Goal: Information Seeking & Learning: Learn about a topic

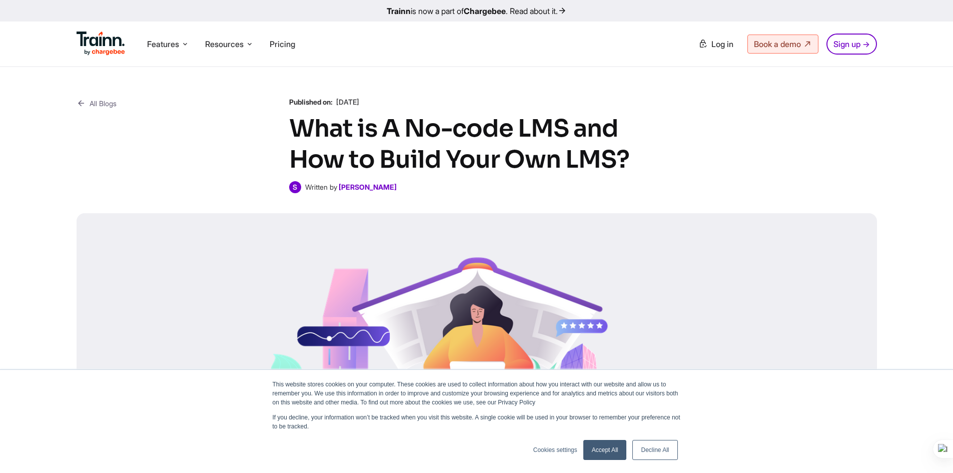
click at [604, 444] on link "Accept All" at bounding box center [605, 450] width 44 height 20
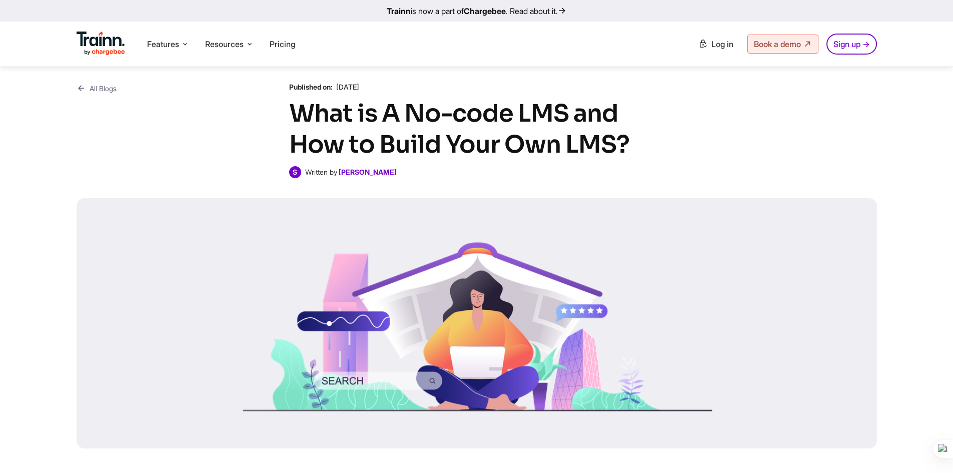
scroll to position [231, 0]
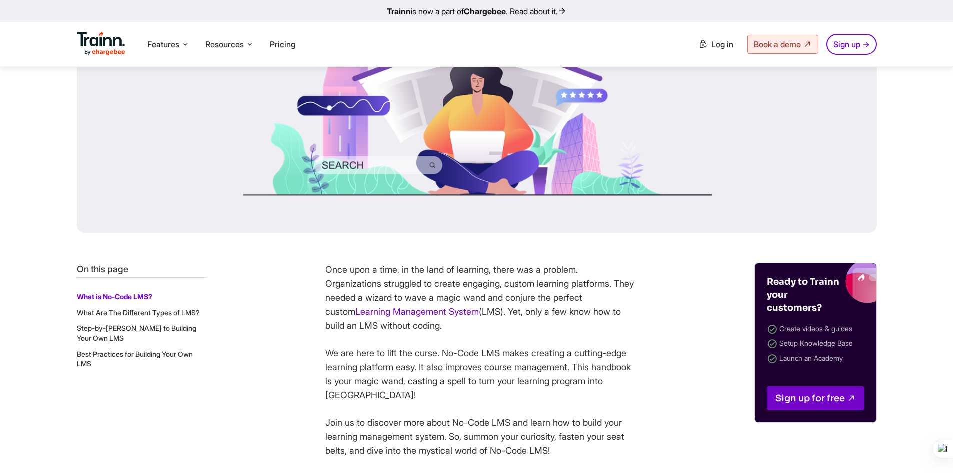
drag, startPoint x: 498, startPoint y: 315, endPoint x: 545, endPoint y: 325, distance: 47.7
click at [545, 325] on p "Once upon a time, in the land of learning, there was a problem. Organizations s…" at bounding box center [480, 298] width 310 height 70
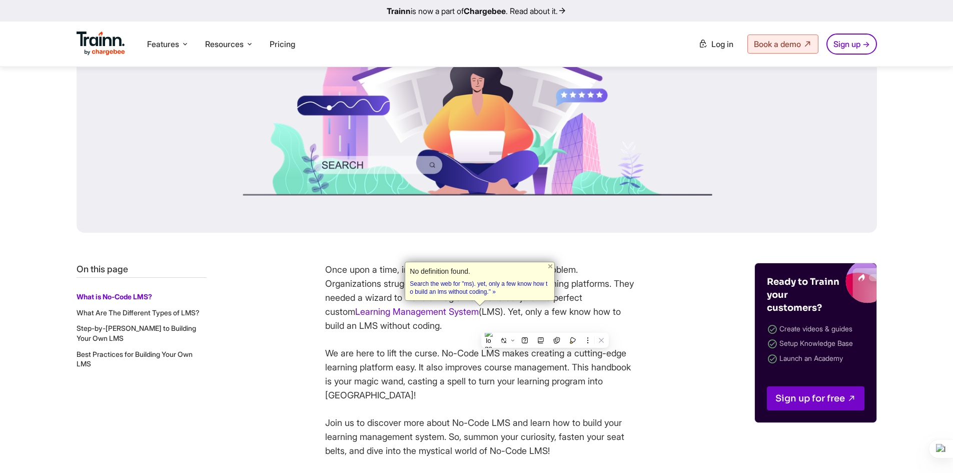
click at [545, 325] on p "Once upon a time, in the land of learning, there was a problem. Organizations s…" at bounding box center [480, 298] width 310 height 70
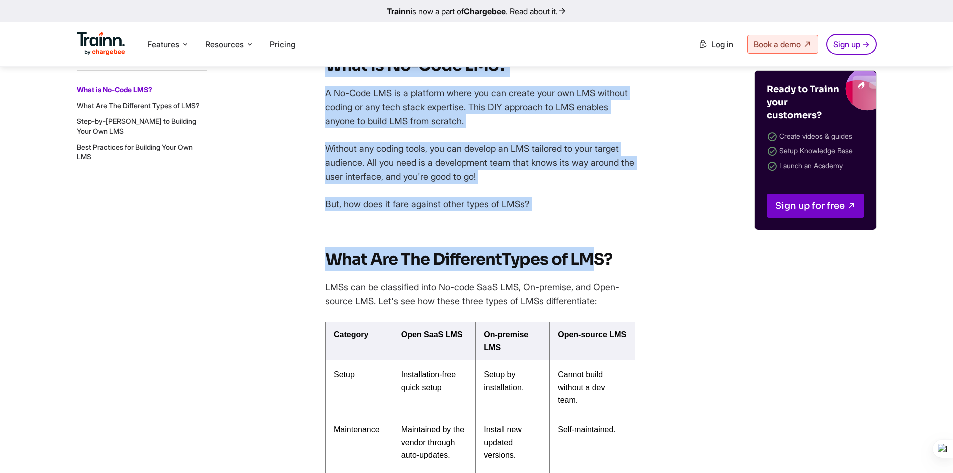
scroll to position [673, 0]
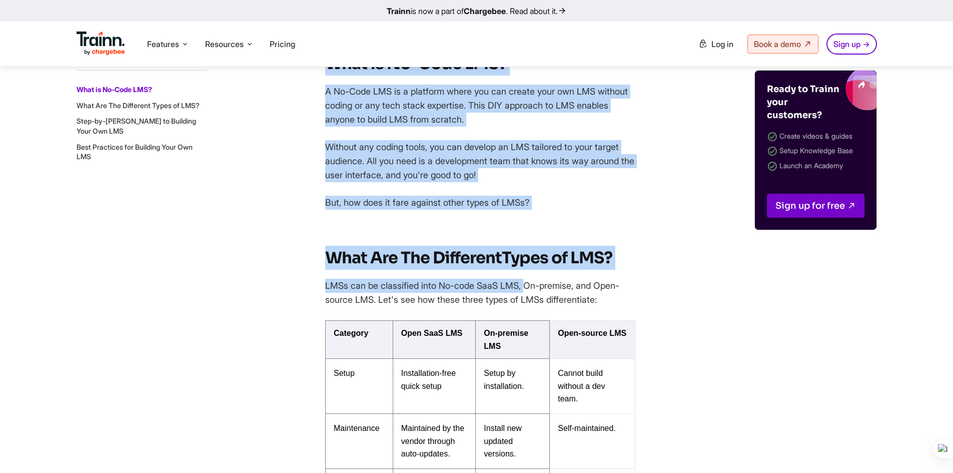
drag, startPoint x: 507, startPoint y: 241, endPoint x: 528, endPoint y: 286, distance: 49.0
click at [528, 286] on p "LMSs can be classified into No-code SaaS LMS, On-premise, and Open-source LMS. …" at bounding box center [480, 293] width 310 height 28
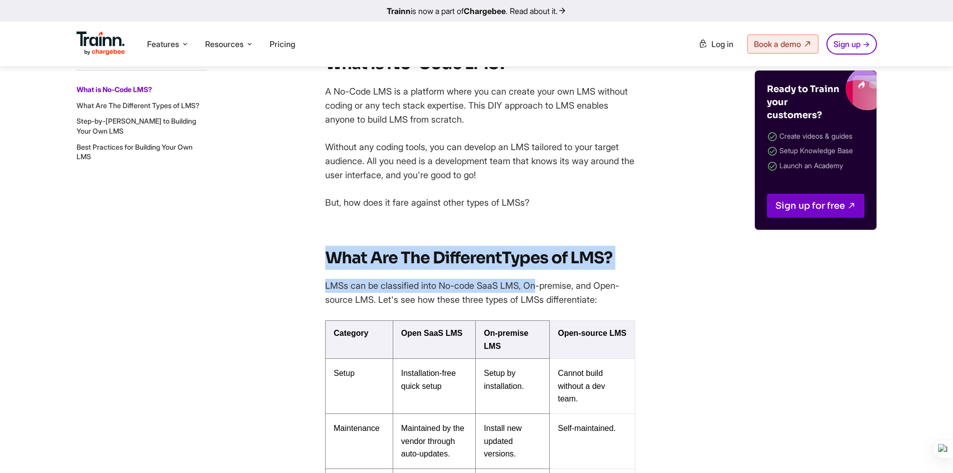
drag, startPoint x: 528, startPoint y: 286, endPoint x: 375, endPoint y: 231, distance: 162.7
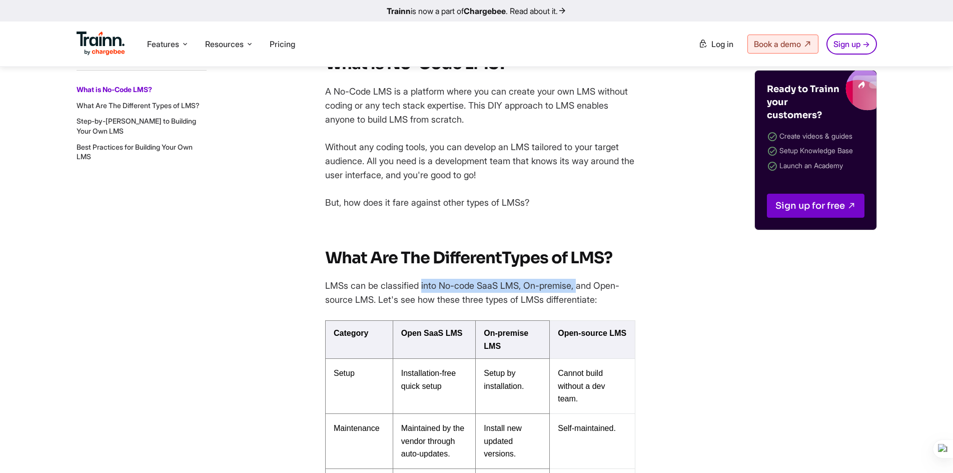
drag, startPoint x: 425, startPoint y: 276, endPoint x: 580, endPoint y: 285, distance: 155.9
click at [580, 285] on p "LMSs can be classified into No-code SaaS LMS, On-premise, and Open-source LMS. …" at bounding box center [480, 293] width 310 height 28
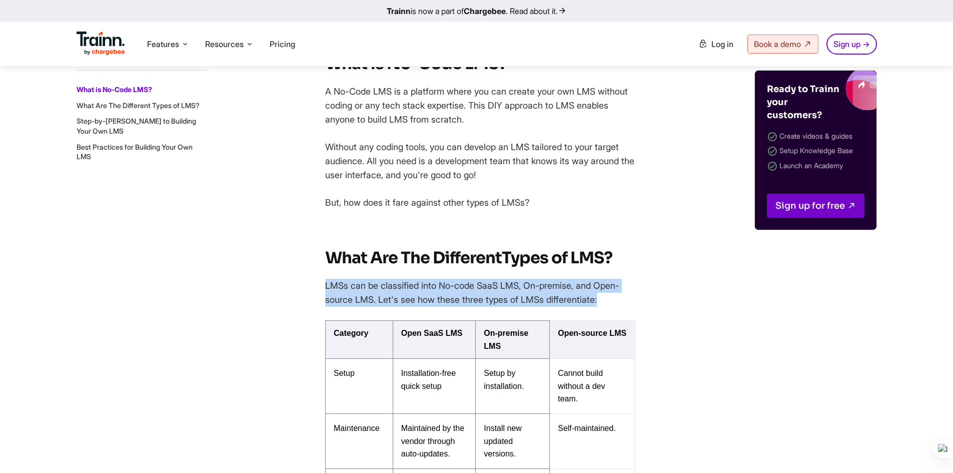
click at [580, 285] on p "LMSs can be classified into No-code SaaS LMS, On-premise, and Open-source LMS. …" at bounding box center [480, 293] width 310 height 28
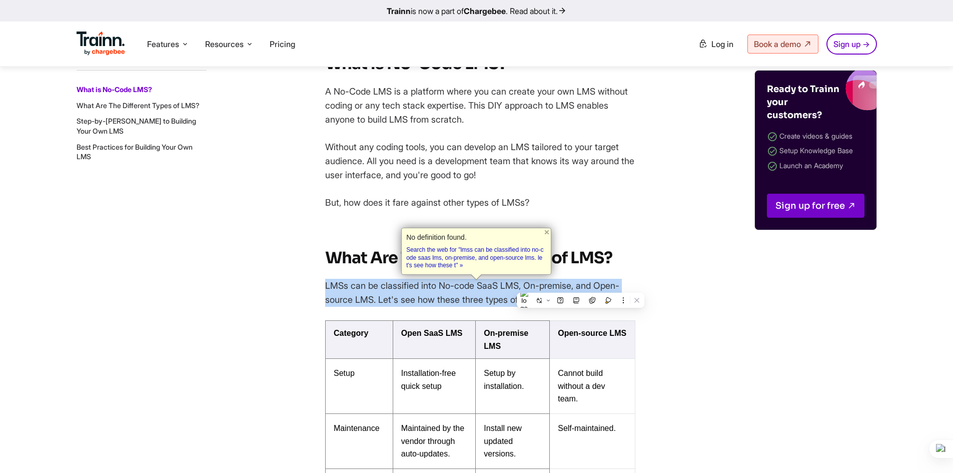
click at [580, 285] on p "LMSs can be classified into No-code SaaS LMS, On-premise, and Open-source LMS. …" at bounding box center [480, 293] width 310 height 28
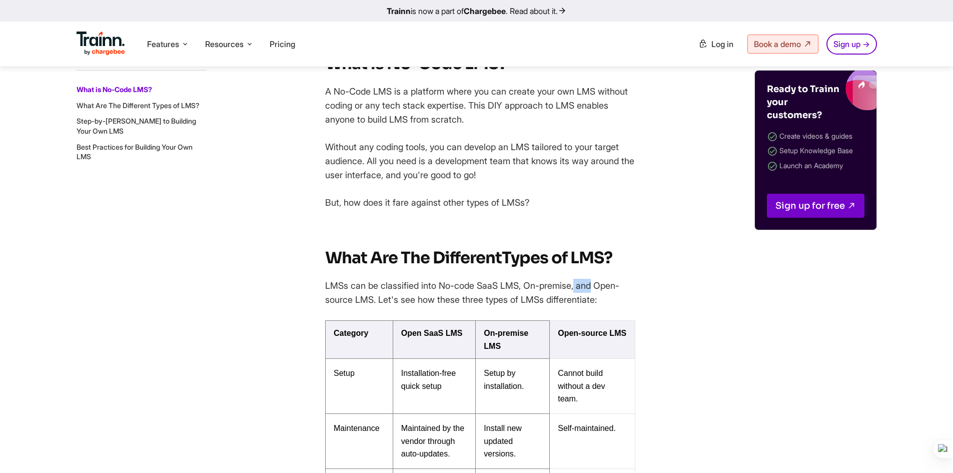
drag, startPoint x: 580, startPoint y: 285, endPoint x: 593, endPoint y: 289, distance: 13.6
click at [593, 289] on p "LMSs can be classified into No-code SaaS LMS, On-premise, and Open-source LMS. …" at bounding box center [480, 293] width 310 height 28
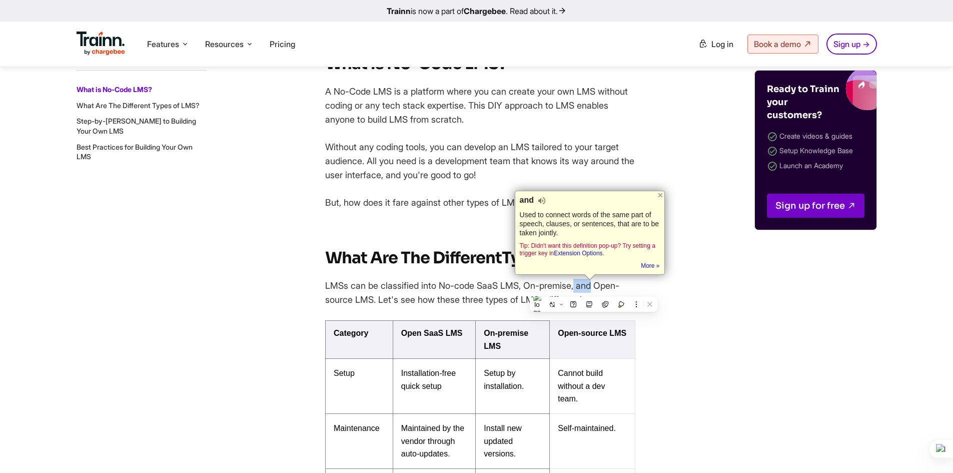
click at [581, 286] on p "LMSs can be classified into No-code SaaS LMS, On-premise, and Open-source LMS. …" at bounding box center [480, 293] width 310 height 28
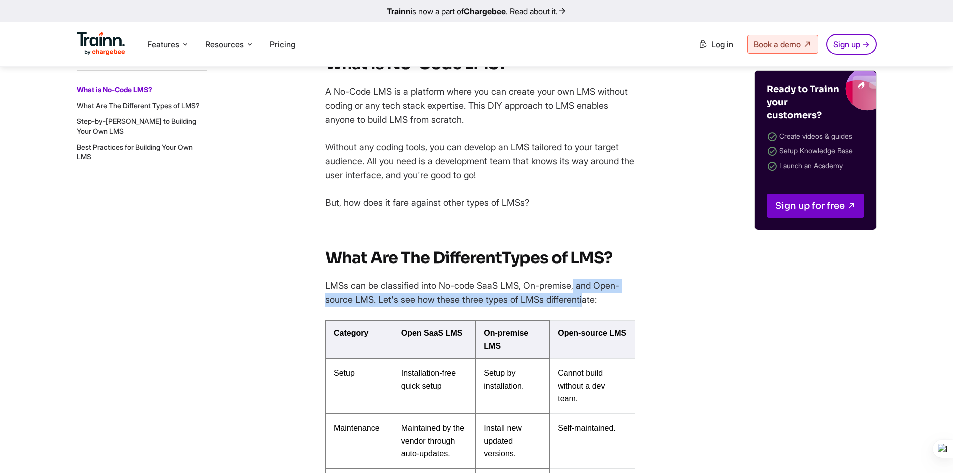
drag, startPoint x: 581, startPoint y: 286, endPoint x: 591, endPoint y: 295, distance: 13.1
click at [591, 295] on p "LMSs can be classified into No-code SaaS LMS, On-premise, and Open-source LMS. …" at bounding box center [480, 293] width 310 height 28
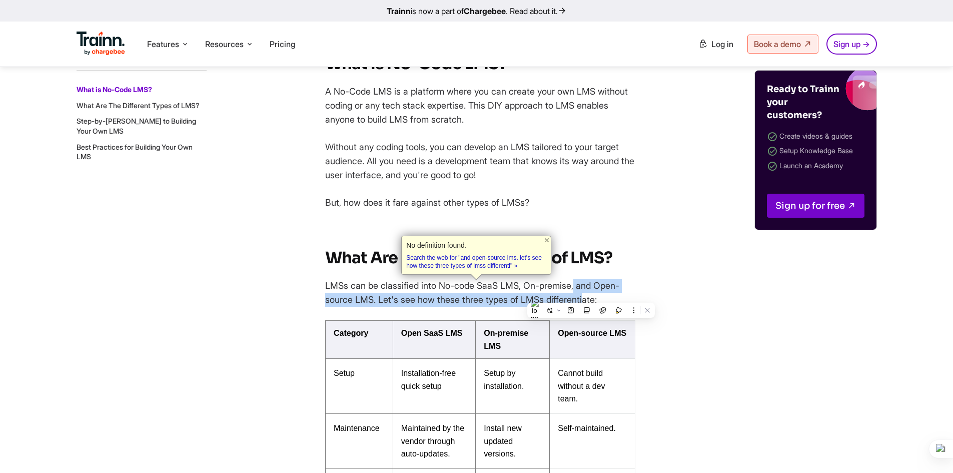
click at [499, 294] on p "LMSs can be classified into No-code SaaS LMS, On-premise, and Open-source LMS. …" at bounding box center [480, 293] width 310 height 28
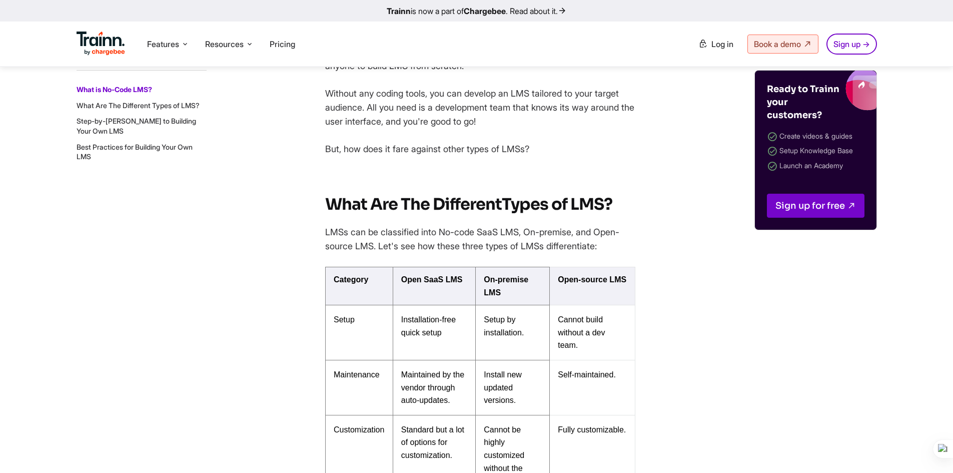
scroll to position [729, 0]
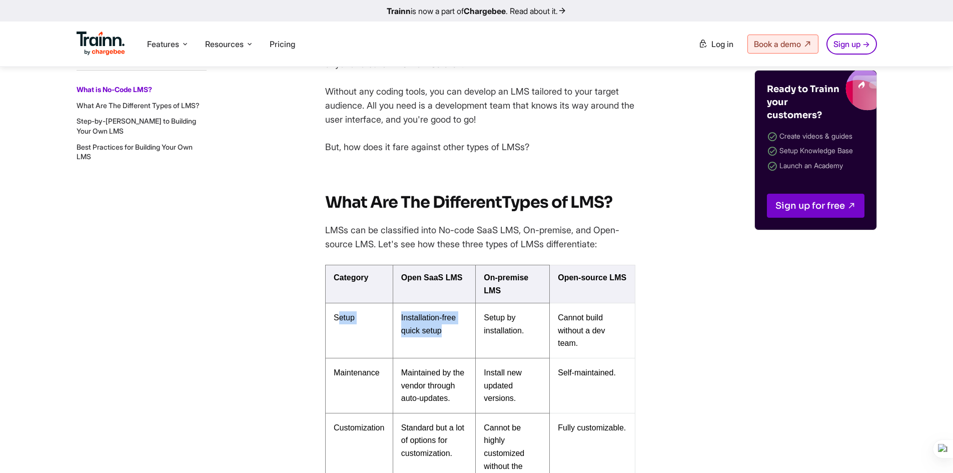
drag, startPoint x: 337, startPoint y: 317, endPoint x: 450, endPoint y: 343, distance: 116.0
click at [450, 343] on tr "Setup Installation-free quick setup Setup by installation. Cannot build without…" at bounding box center [481, 330] width 310 height 55
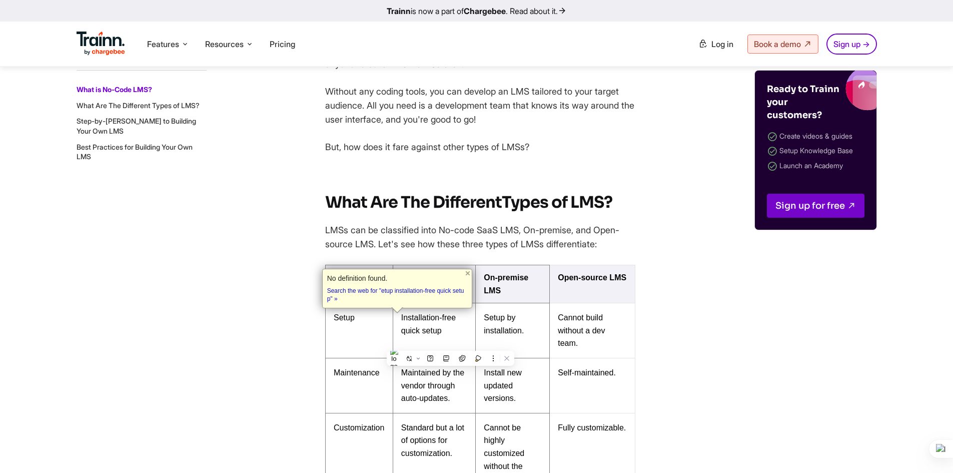
click at [571, 348] on td "Cannot build without a dev team." at bounding box center [593, 330] width 86 height 55
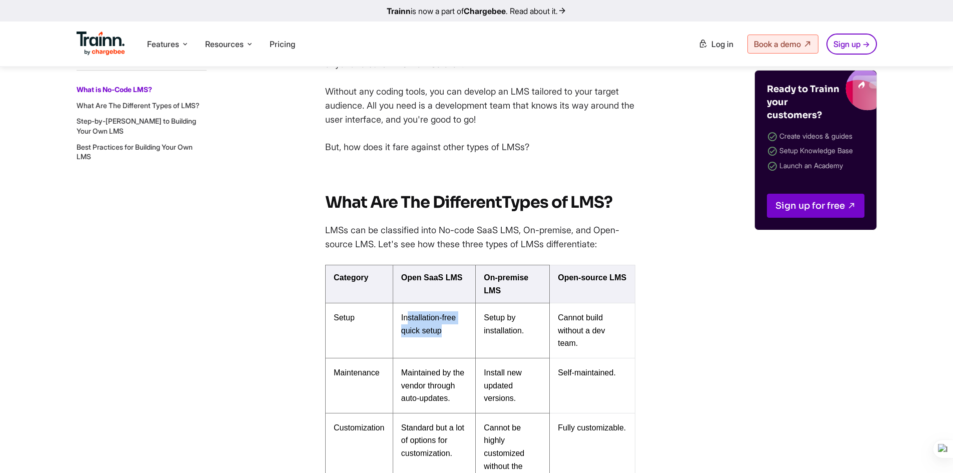
drag, startPoint x: 409, startPoint y: 317, endPoint x: 442, endPoint y: 341, distance: 40.4
click at [442, 341] on td "Installation-free quick setup" at bounding box center [434, 330] width 83 height 55
click at [450, 316] on span "Installation-free quick setup" at bounding box center [428, 324] width 55 height 22
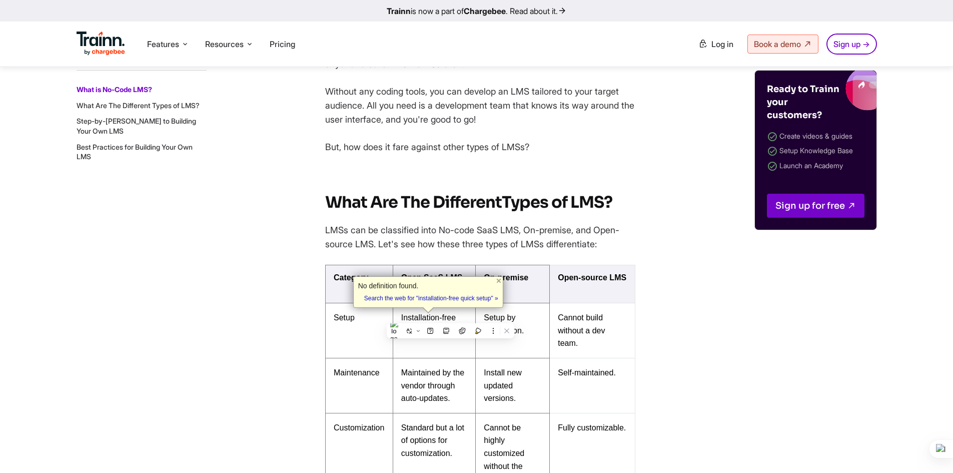
click at [516, 315] on td "Setup by installation." at bounding box center [513, 330] width 74 height 55
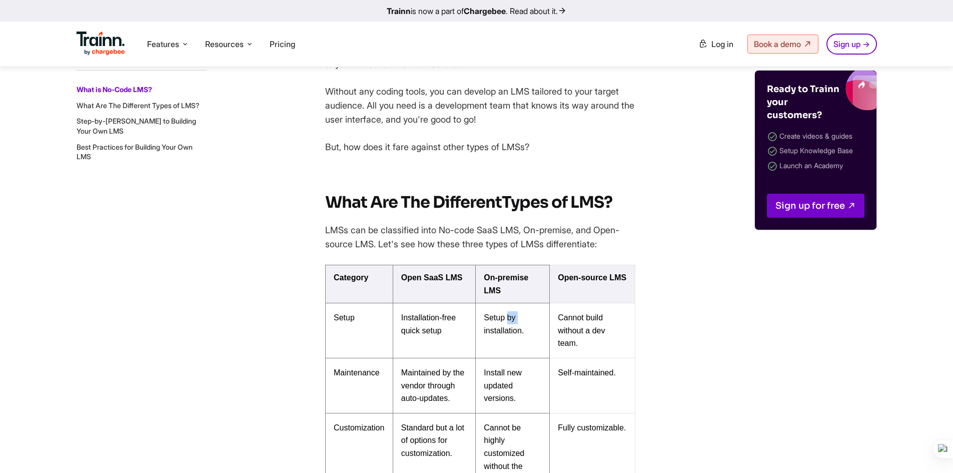
click at [516, 315] on td "Setup by installation." at bounding box center [513, 330] width 74 height 55
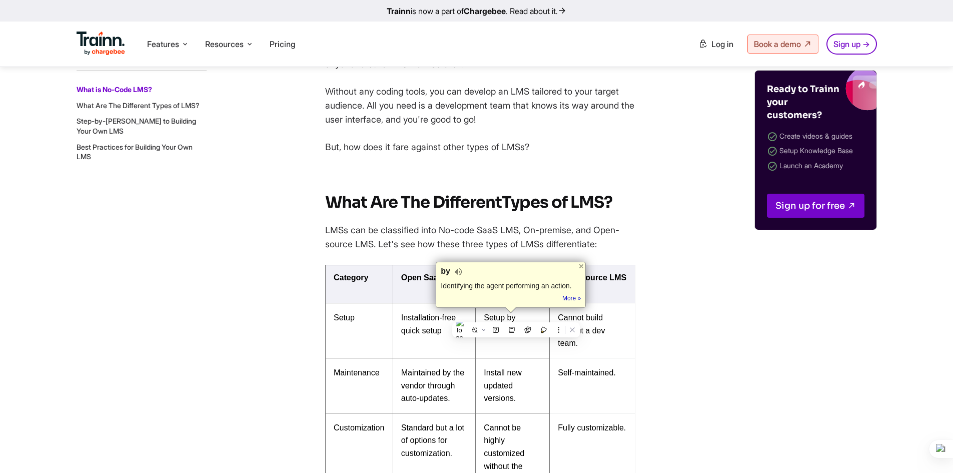
click at [598, 317] on span "Cannot build without a dev team." at bounding box center [581, 330] width 47 height 34
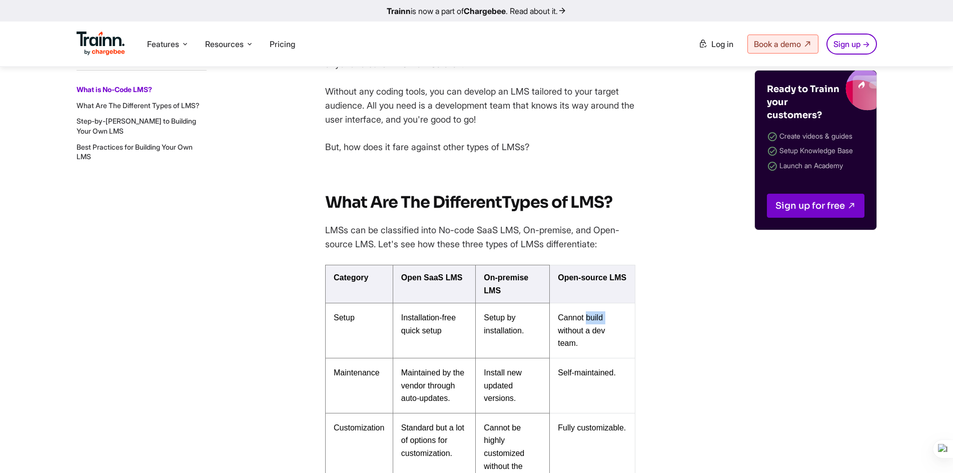
click at [598, 317] on span "Cannot build without a dev team." at bounding box center [581, 330] width 47 height 34
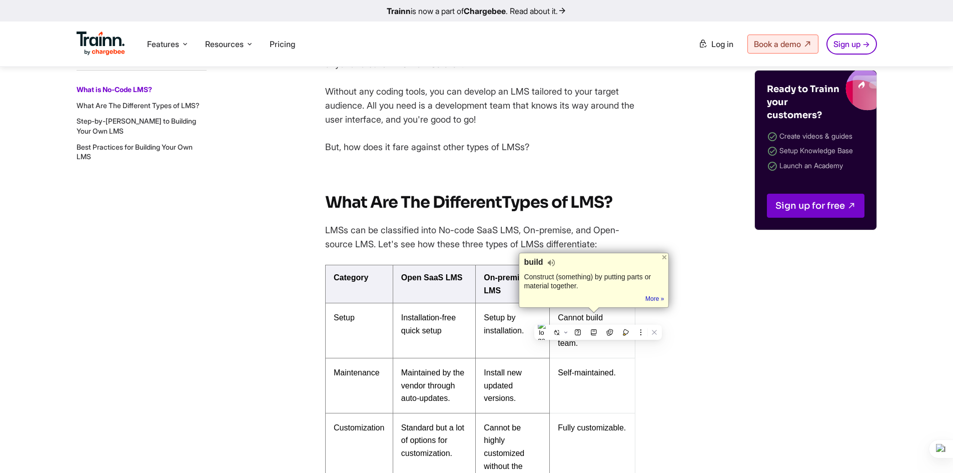
click at [431, 304] on td "Installation-free quick setup" at bounding box center [434, 330] width 83 height 55
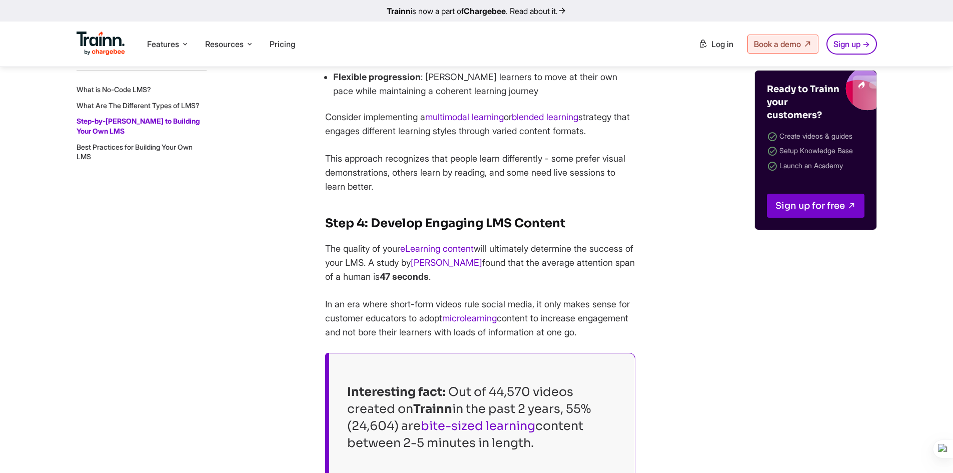
scroll to position [2235, 0]
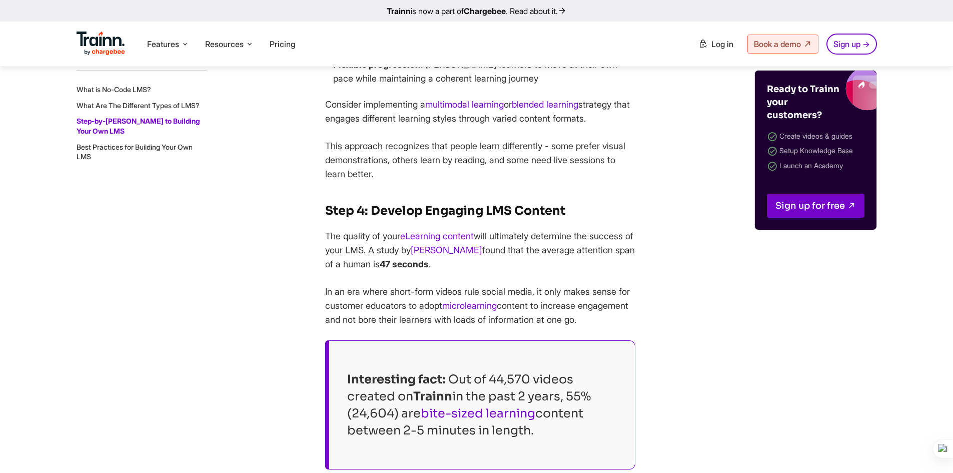
click at [587, 301] on p "In an era where short-form videos rule social media, it only makes sense for cu…" at bounding box center [480, 306] width 310 height 42
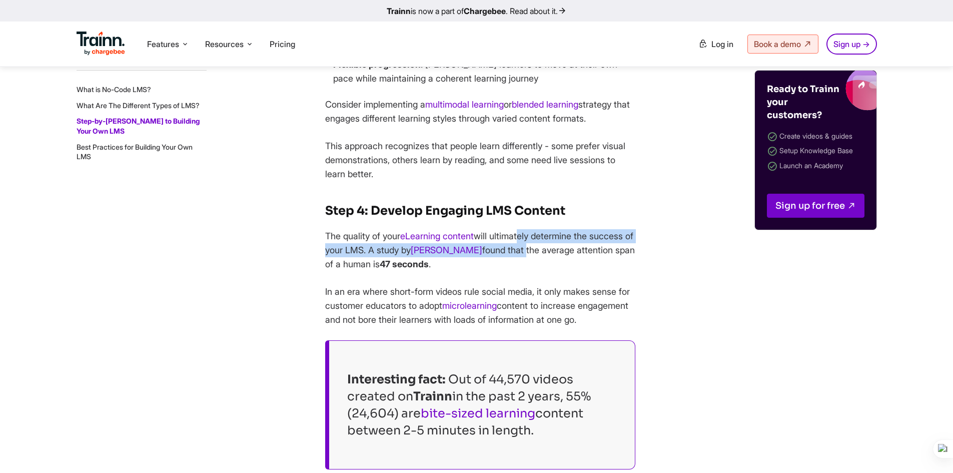
drag, startPoint x: 547, startPoint y: 265, endPoint x: 559, endPoint y: 270, distance: 13.7
click at [559, 270] on p "The quality of your eLearning content will ultimately determine the success of …" at bounding box center [480, 250] width 310 height 42
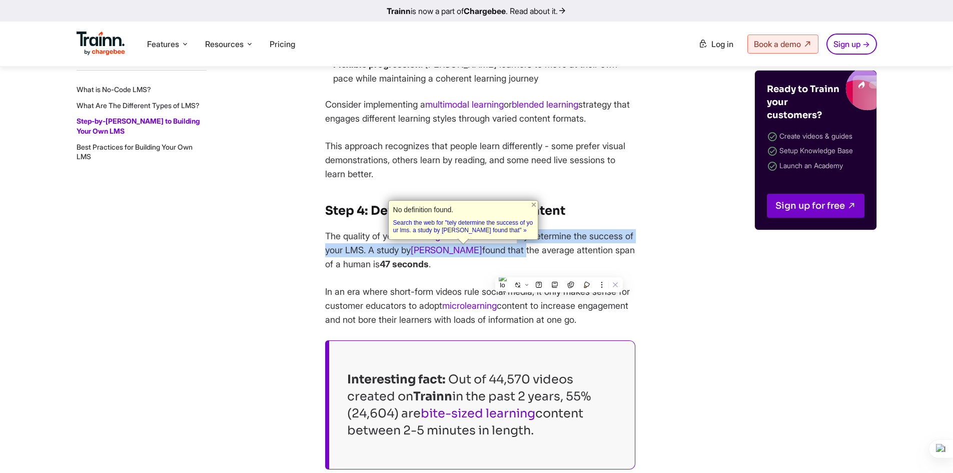
click at [670, 243] on div "On this page What is No-Code LMS? What Are The Different Types of LMS? Step-by-…" at bounding box center [477, 37] width 841 height 3557
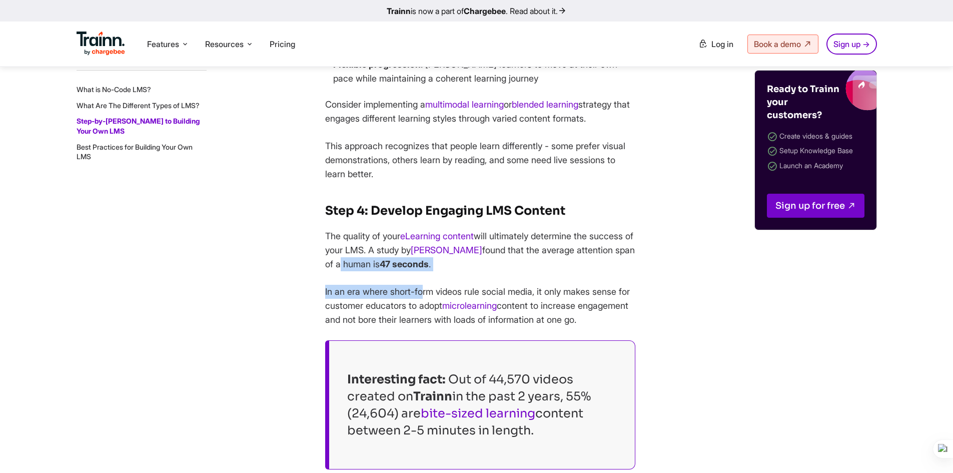
drag, startPoint x: 403, startPoint y: 281, endPoint x: 429, endPoint y: 292, distance: 28.5
click at [426, 292] on div "Once upon a time, in the land of learning, there was a problem. Organizations s…" at bounding box center [480, 23] width 310 height 3528
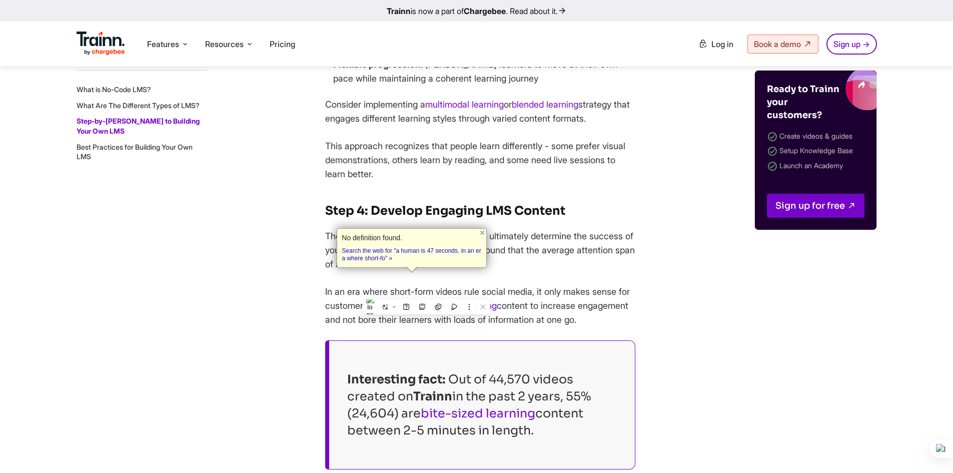
click at [590, 298] on div "Once upon a time, in the land of learning, there was a problem. Organizations s…" at bounding box center [480, 23] width 310 height 3528
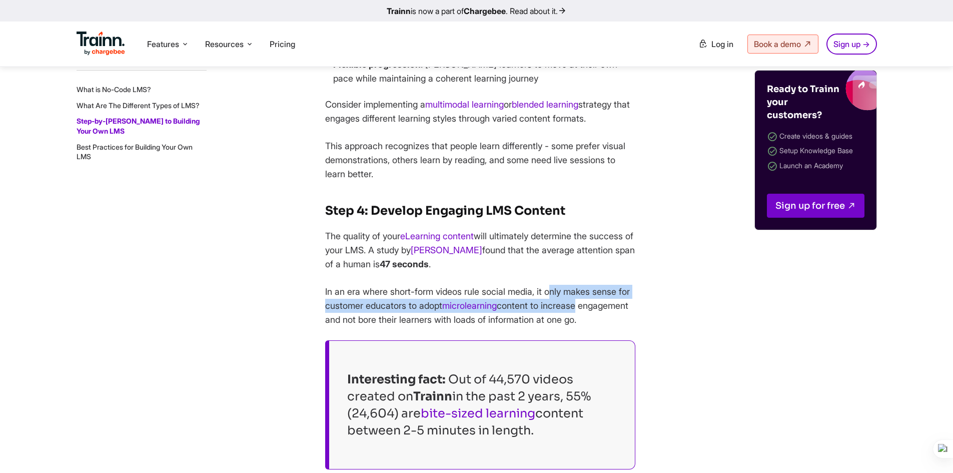
drag, startPoint x: 594, startPoint y: 315, endPoint x: 618, endPoint y: 314, distance: 24.5
click at [613, 315] on p "In an era where short-form videos rule social media, it only makes sense for cu…" at bounding box center [480, 306] width 310 height 42
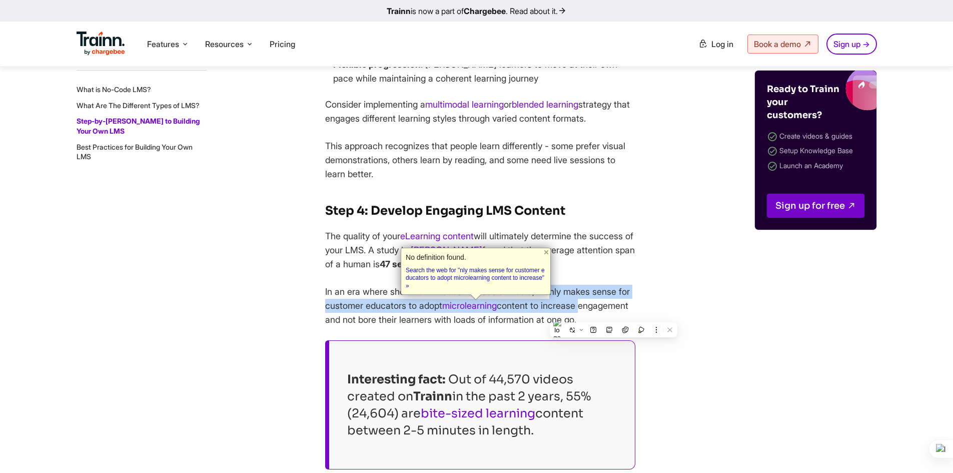
click at [676, 286] on div "On this page What is No-Code LMS? What Are The Different Types of LMS? Step-by-…" at bounding box center [477, 37] width 841 height 3557
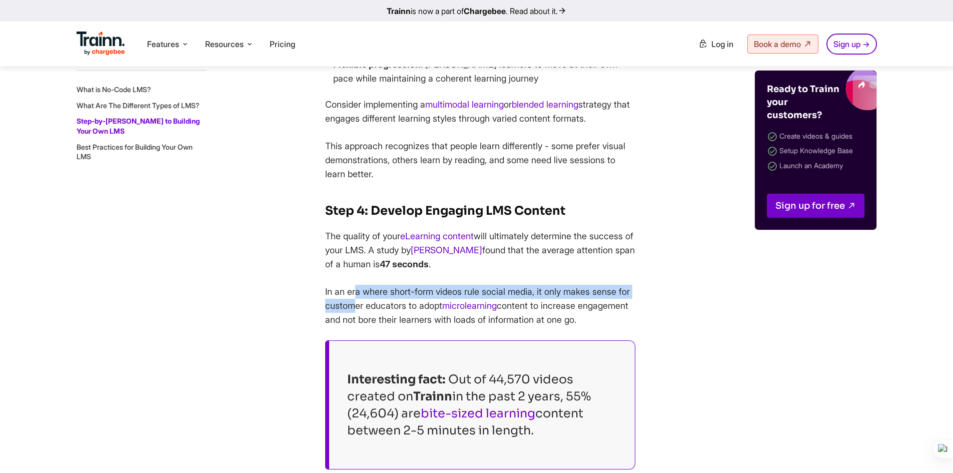
drag, startPoint x: 355, startPoint y: 309, endPoint x: 369, endPoint y: 317, distance: 15.7
click at [368, 317] on p "In an era where short-form videos rule social media, it only makes sense for cu…" at bounding box center [480, 306] width 310 height 42
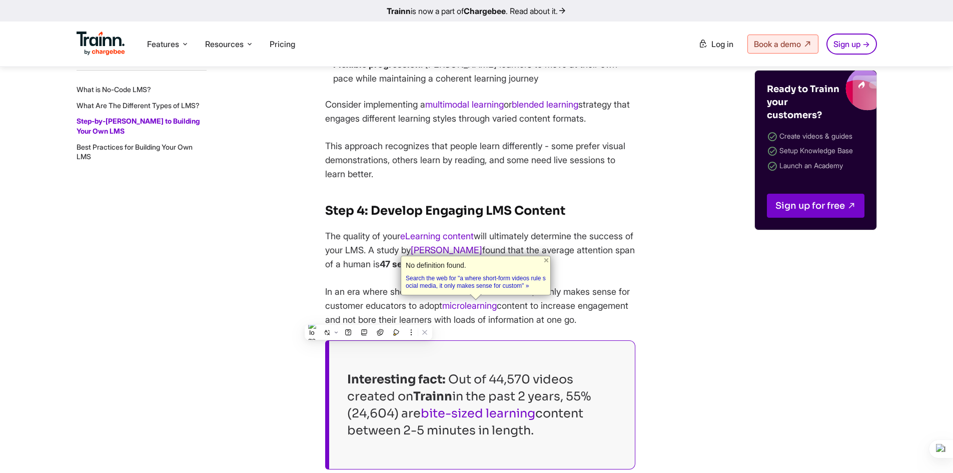
click at [638, 322] on div "On this page What is No-Code LMS? What Are The Different Types of LMS? Step-by-…" at bounding box center [477, 37] width 841 height 3557
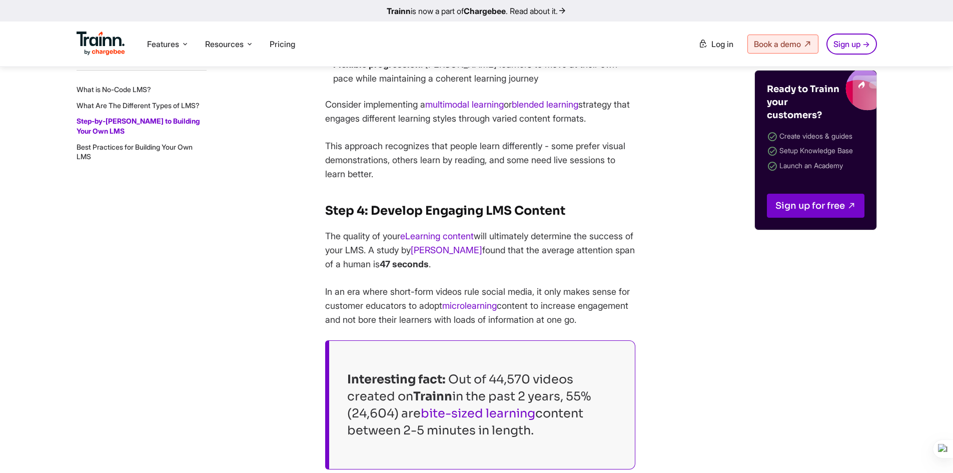
drag, startPoint x: 414, startPoint y: 332, endPoint x: 460, endPoint y: 346, distance: 47.6
click at [458, 327] on p "In an era where short-form videos rule social media, it only makes sense for cu…" at bounding box center [480, 306] width 310 height 42
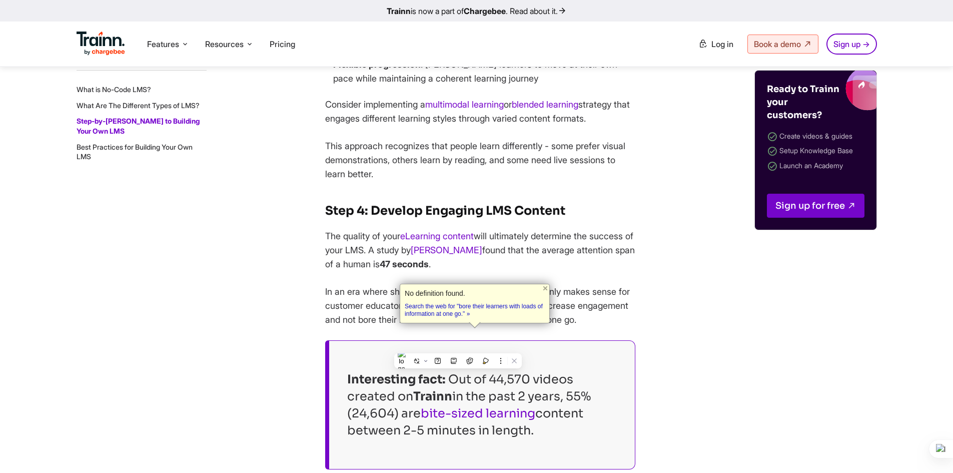
click at [674, 339] on div "On this page What is No-Code LMS? What Are The Different Types of LMS? Step-by-…" at bounding box center [477, 37] width 841 height 3557
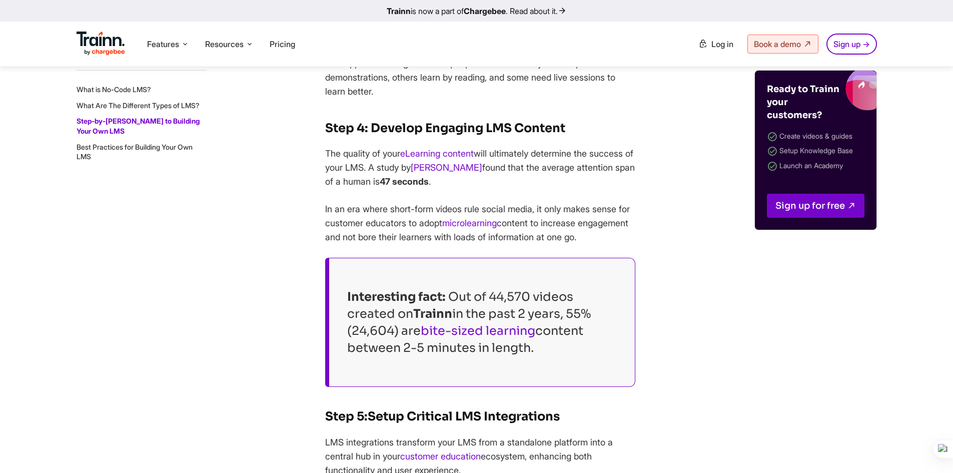
scroll to position [2318, 0]
drag, startPoint x: 455, startPoint y: 323, endPoint x: 455, endPoint y: 335, distance: 12.0
click at [455, 335] on em "Out of 44,570 videos created on Trainn in the past 2 years, 55% (24,604) are" at bounding box center [469, 313] width 244 height 49
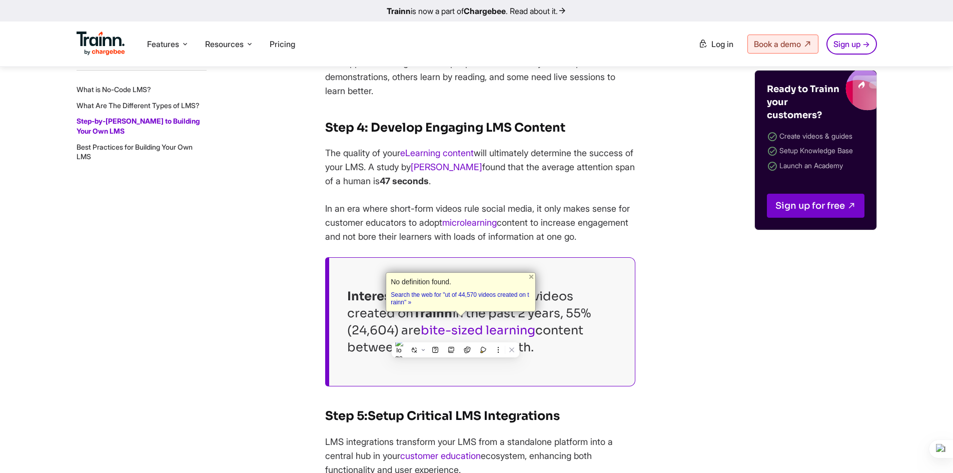
click at [455, 335] on em "Out of 44,570 videos created on Trainn in the past 2 years, 55% (24,604) are" at bounding box center [469, 313] width 244 height 49
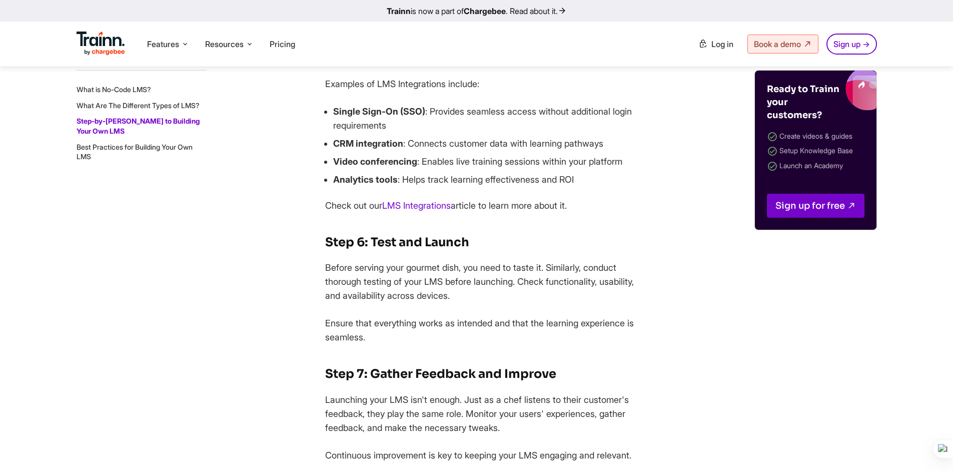
scroll to position [2732, 0]
drag, startPoint x: 500, startPoint y: 274, endPoint x: 602, endPoint y: 224, distance: 113.5
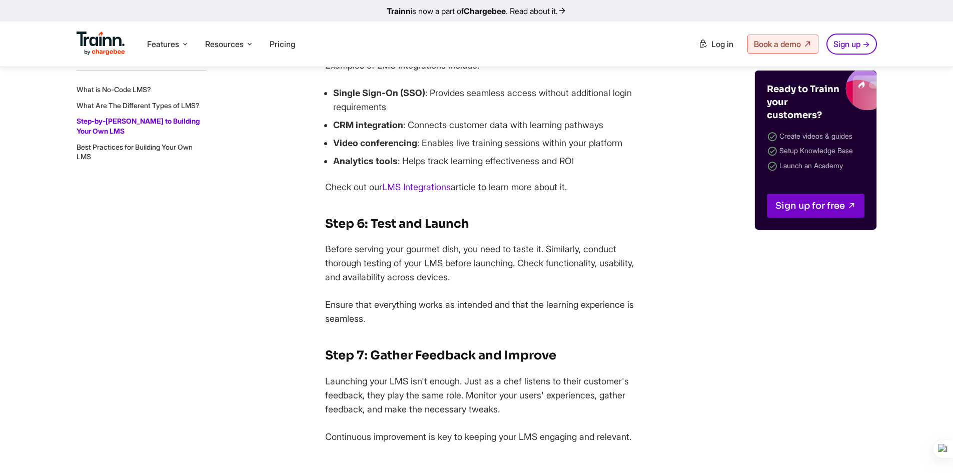
scroll to position [2749, 0]
